Goal: Information Seeking & Learning: Learn about a topic

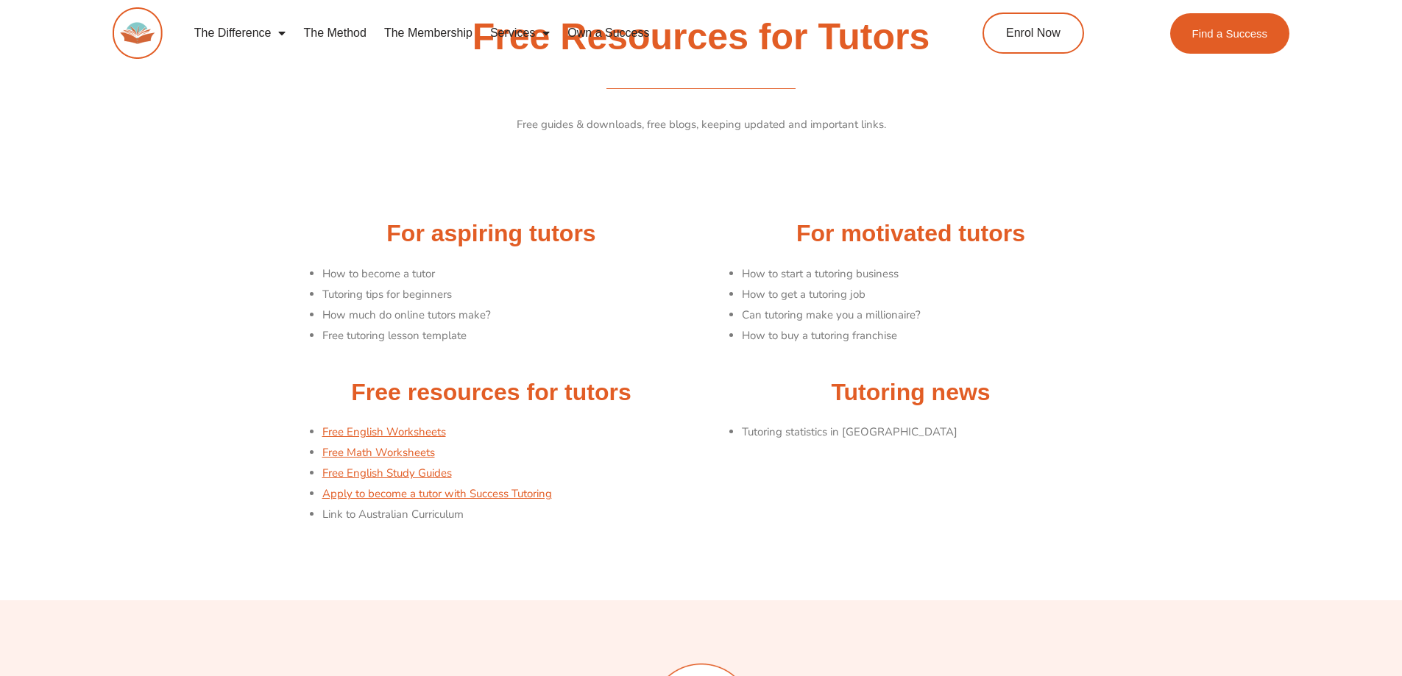
click at [349, 274] on li "How to become a tutor" at bounding box center [508, 274] width 372 height 21
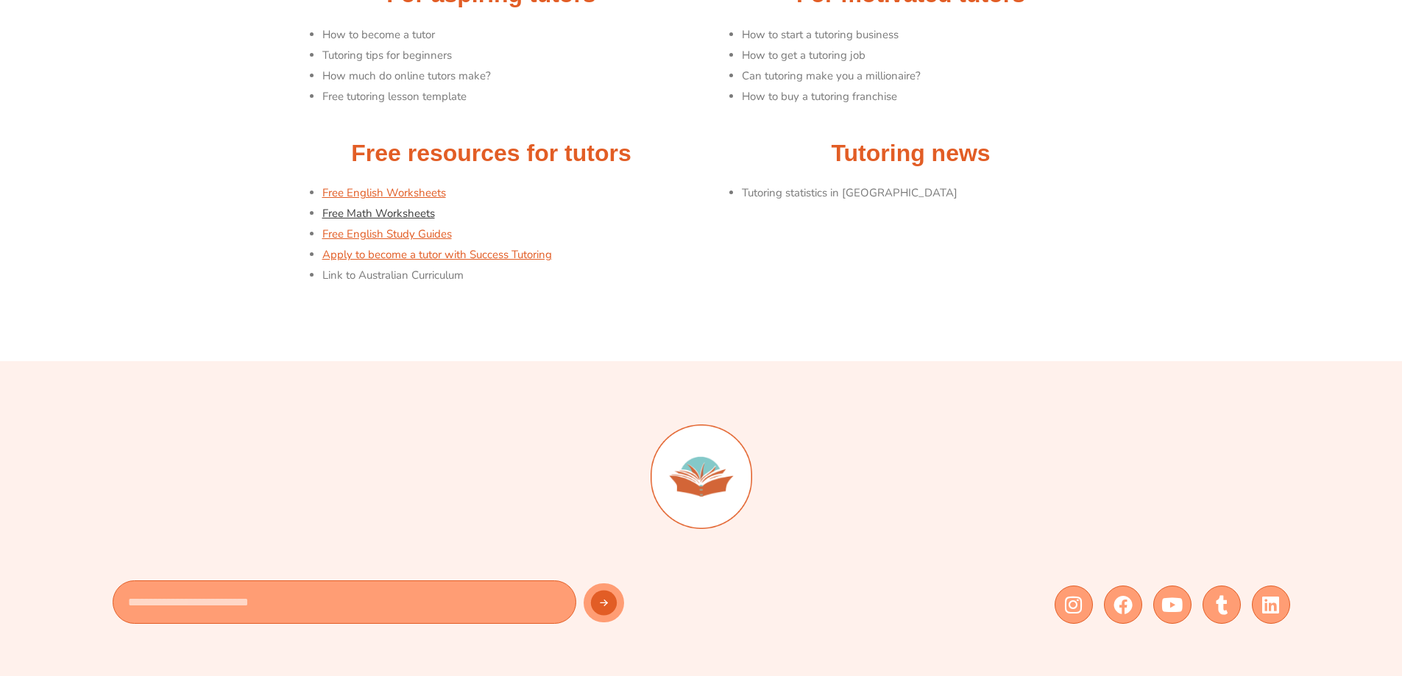
scroll to position [147, 0]
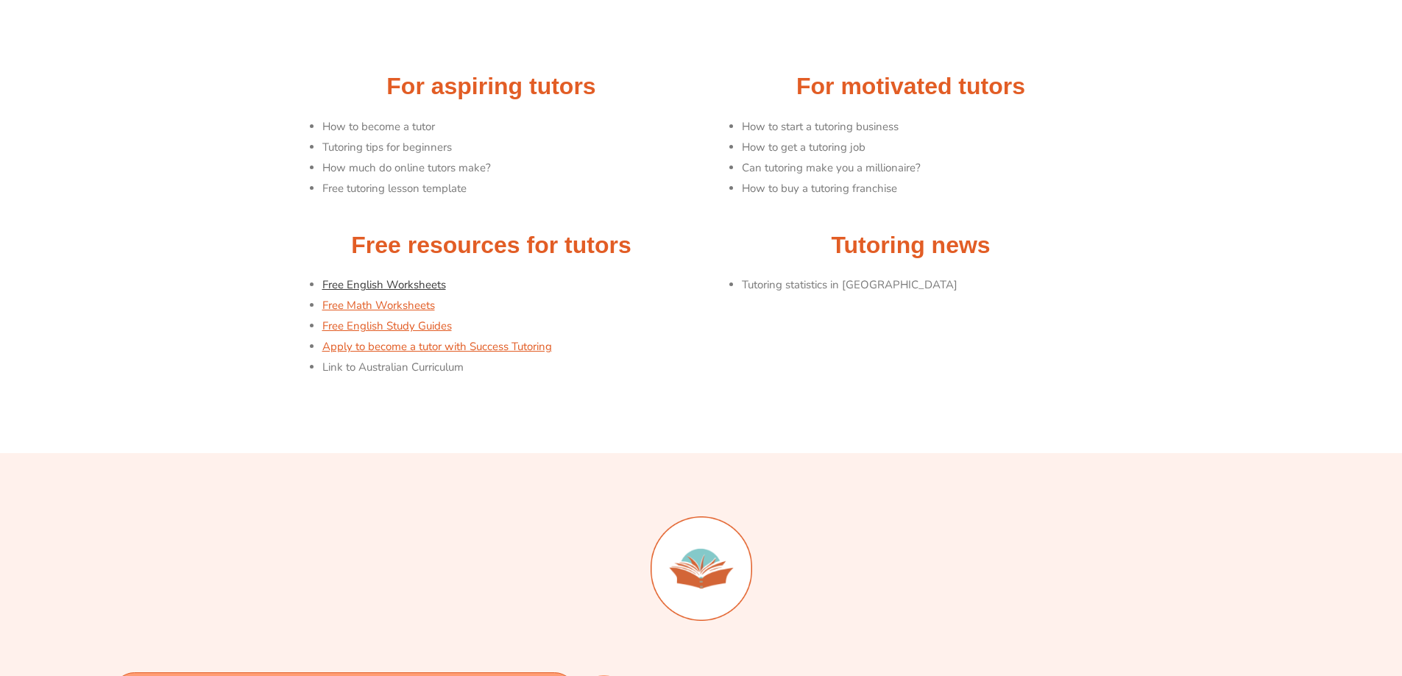
click at [411, 286] on link "Free English Worksheets" at bounding box center [384, 285] width 124 height 15
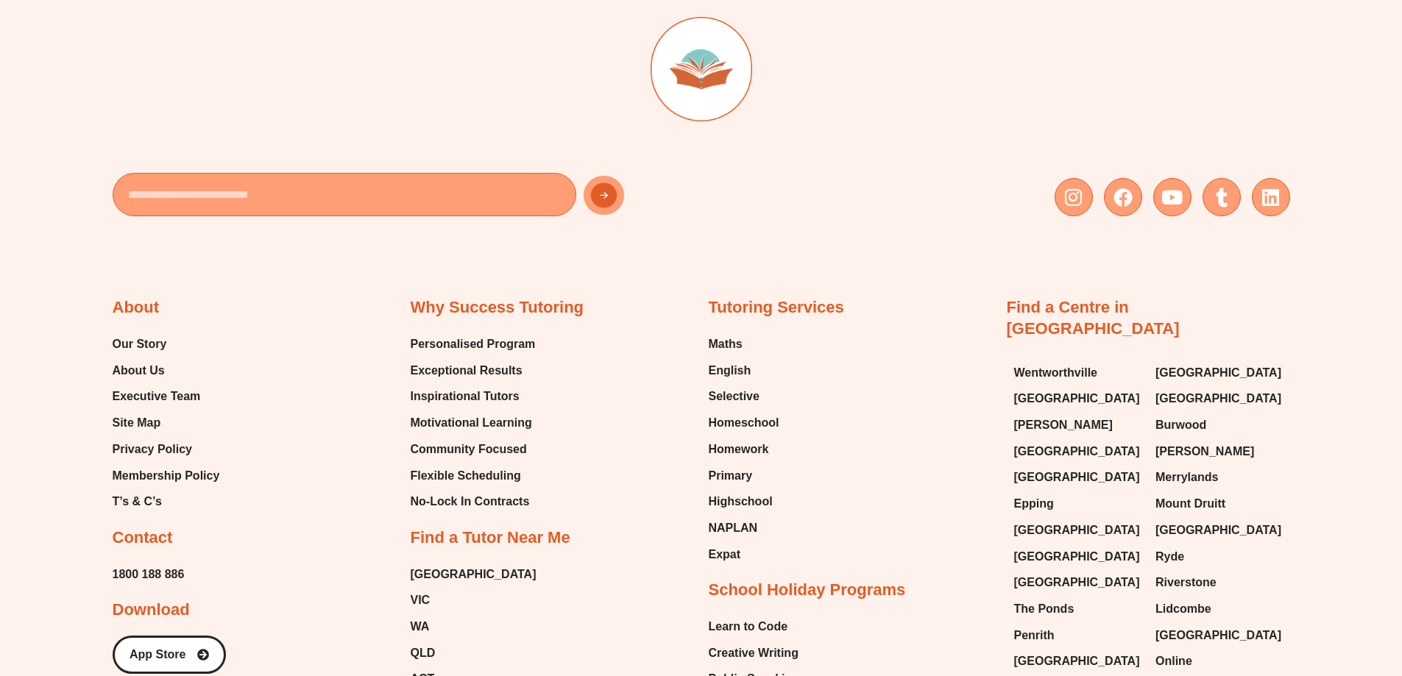
scroll to position [736, 0]
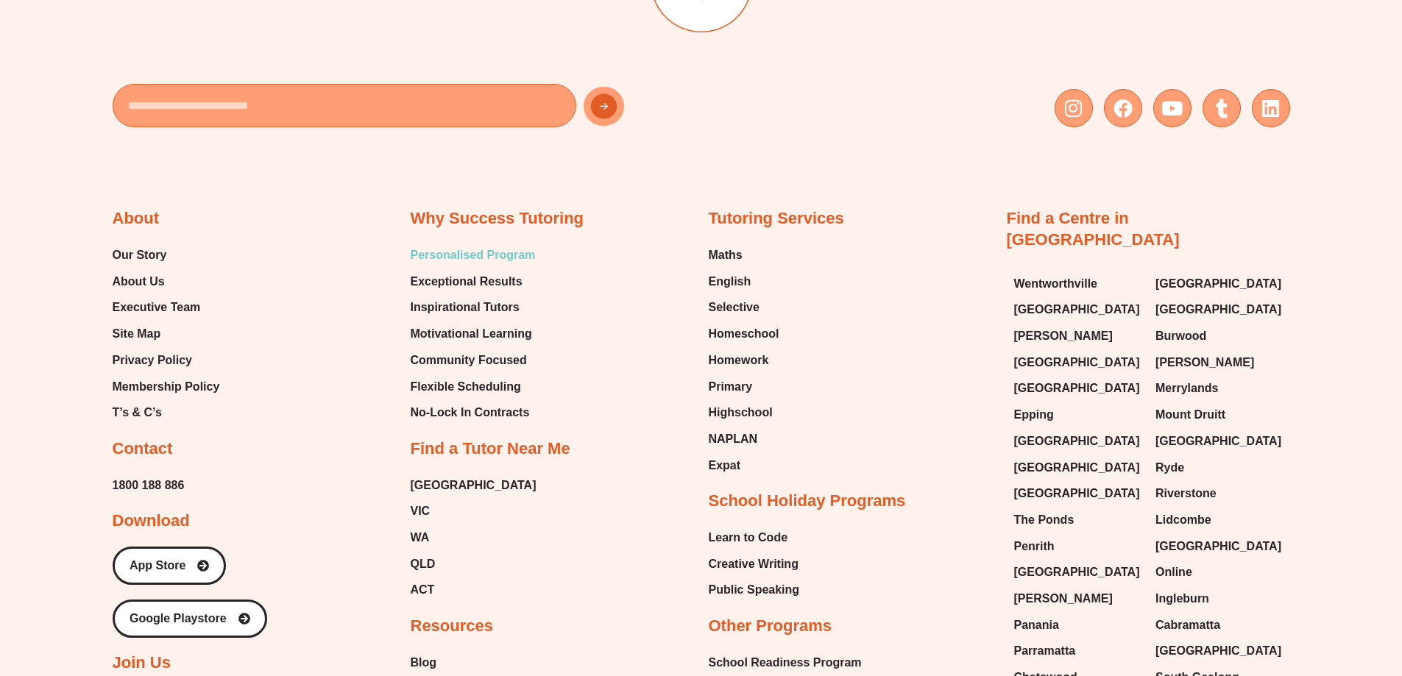
click at [512, 253] on span "Personalised Program" at bounding box center [473, 255] width 125 height 22
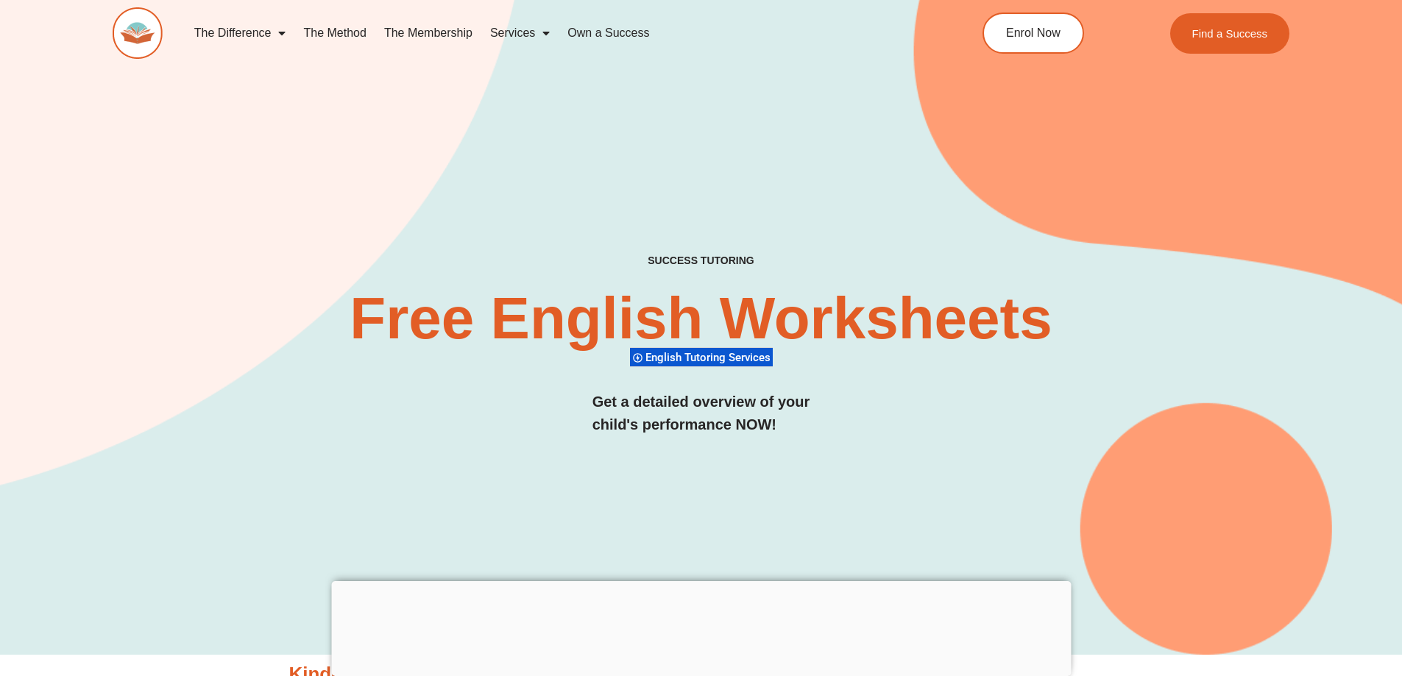
click at [338, 32] on link "The Method" at bounding box center [334, 33] width 80 height 34
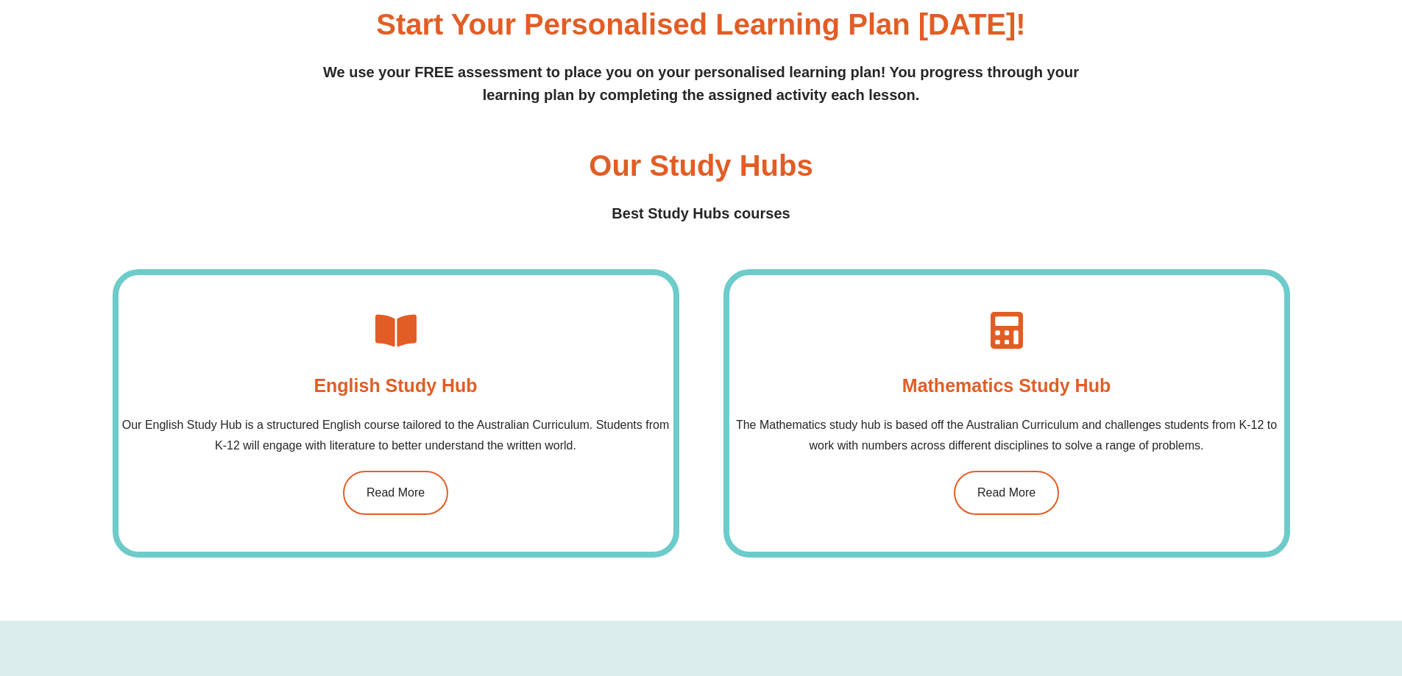
scroll to position [1104, 0]
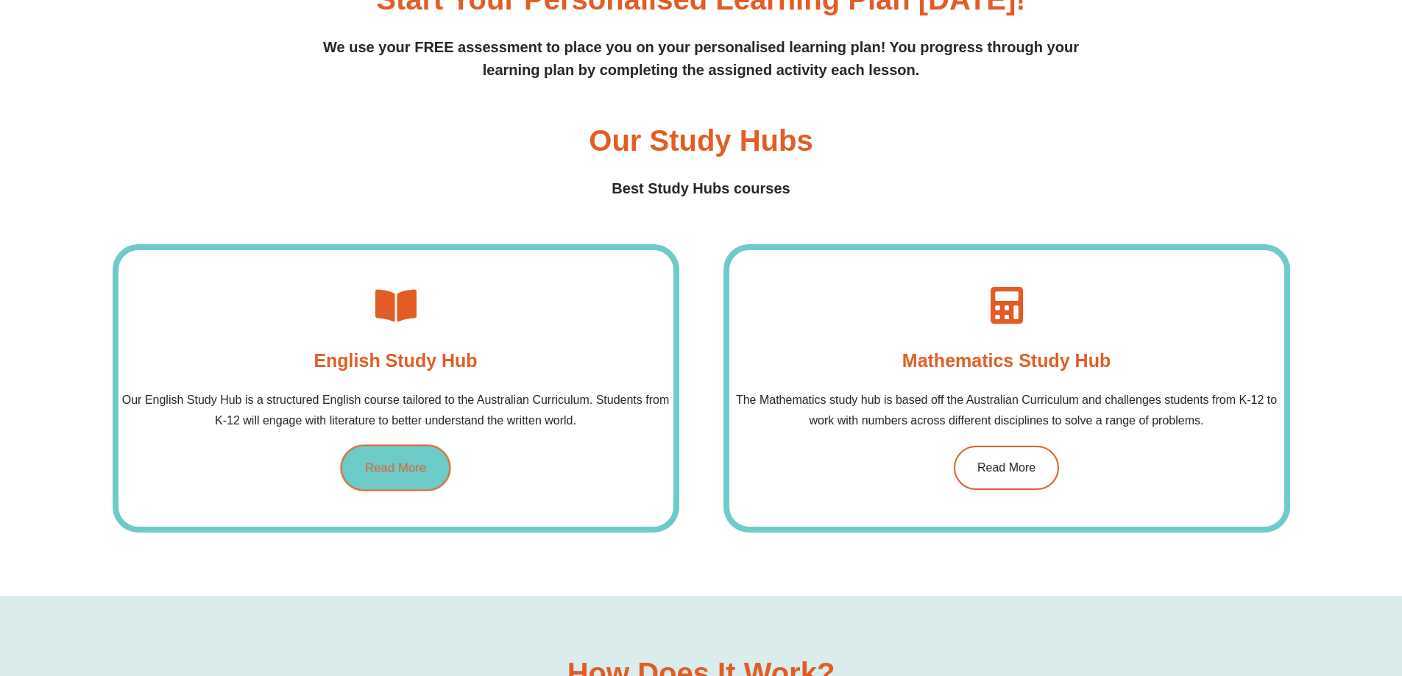
click at [408, 472] on span "Read More" at bounding box center [395, 468] width 61 height 13
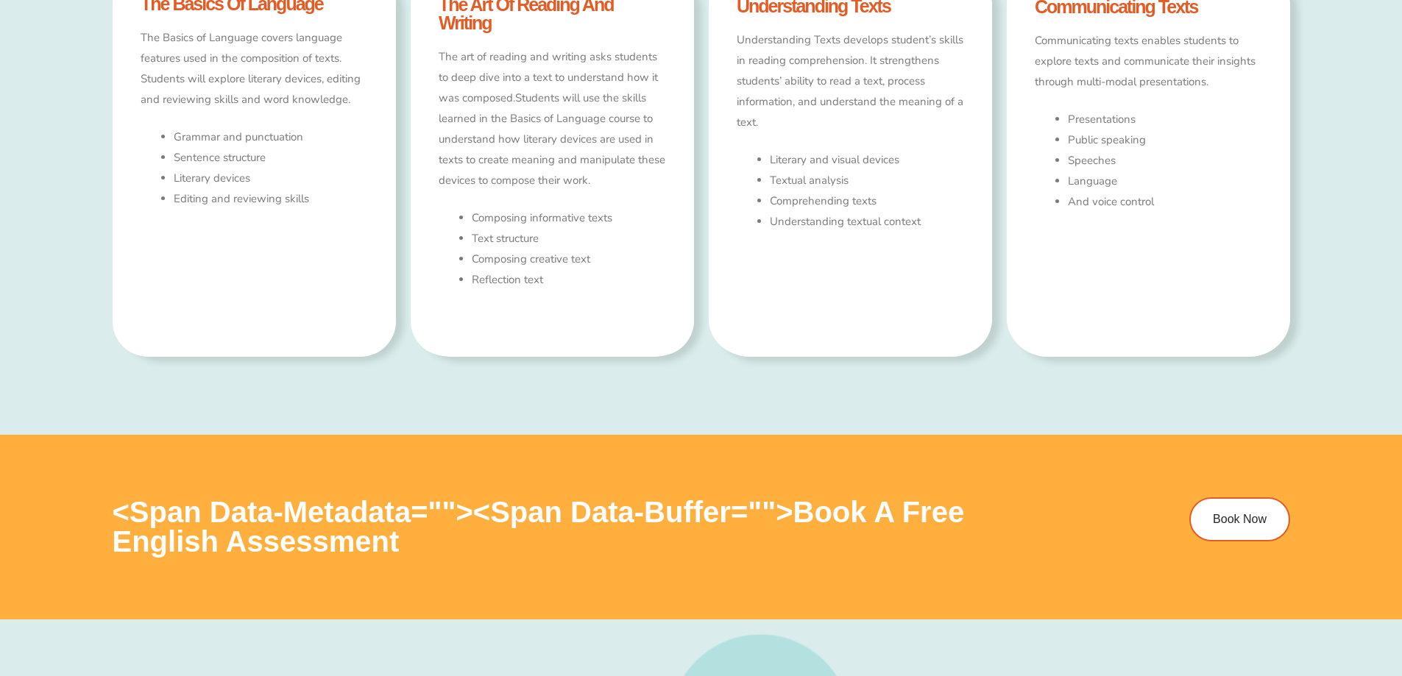
type input "*"
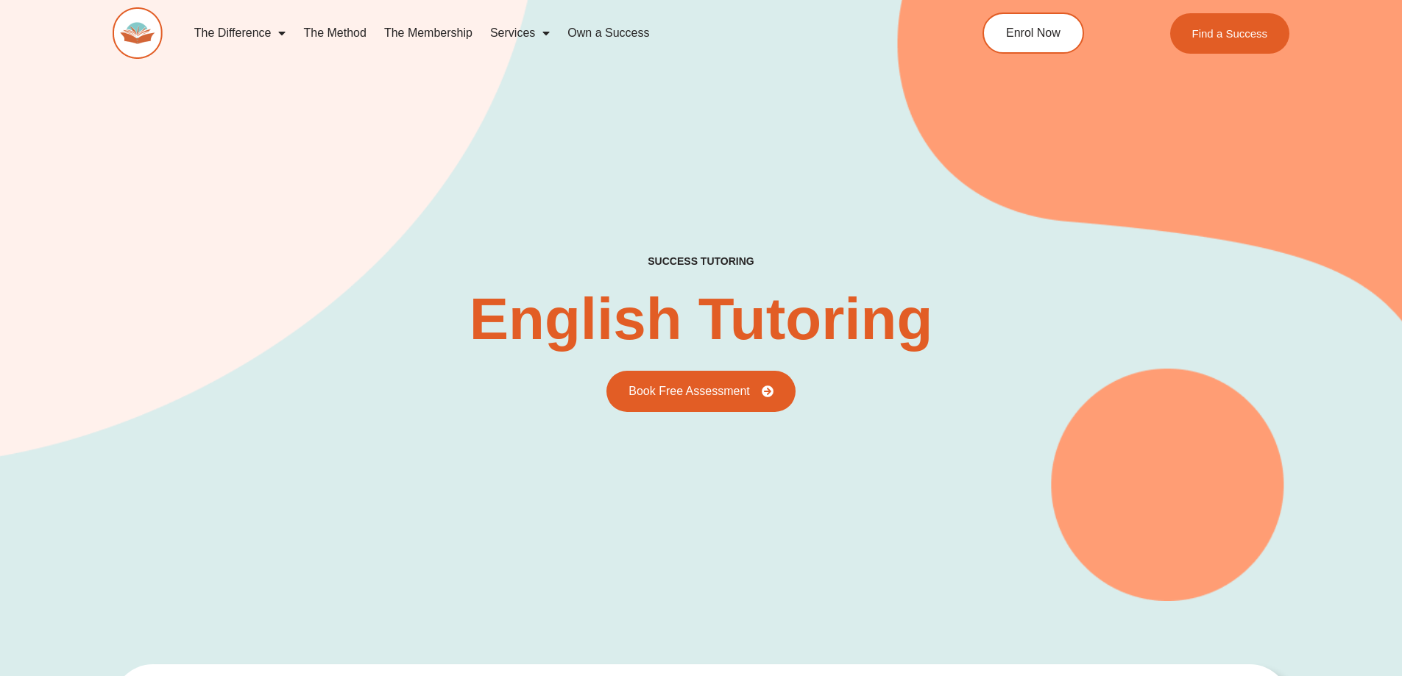
click at [619, 31] on link "Own a Success" at bounding box center [608, 33] width 99 height 34
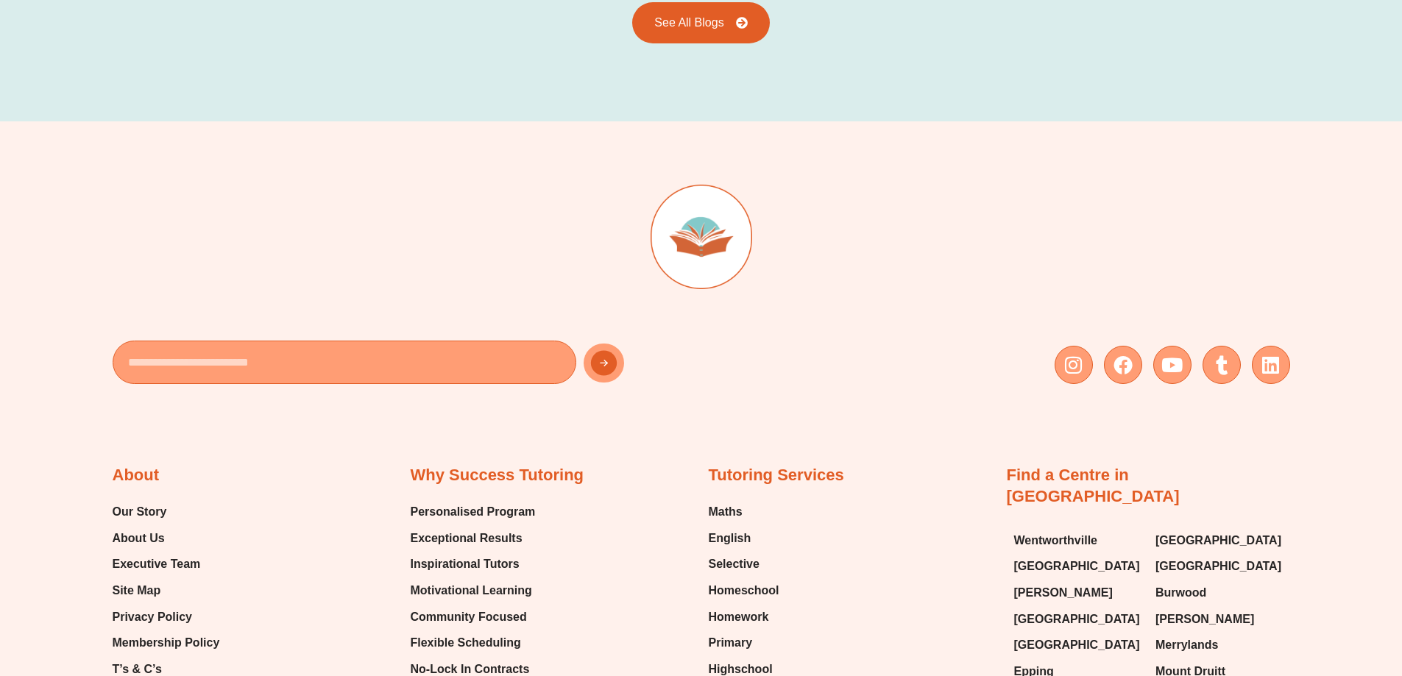
scroll to position [2282, 0]
